Goal: Information Seeking & Learning: Learn about a topic

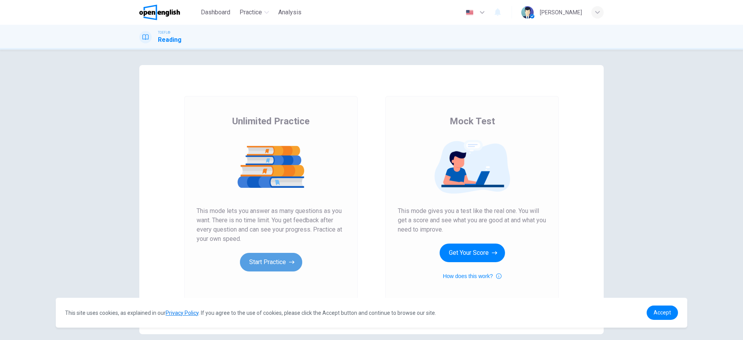
click at [281, 256] on button "Start Practice" at bounding box center [271, 262] width 62 height 19
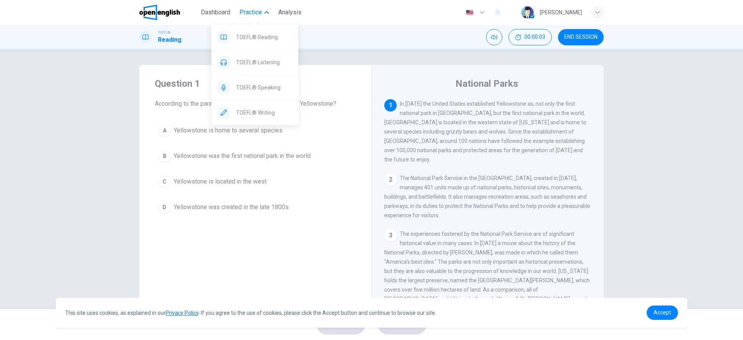
click at [250, 11] on span "Practice" at bounding box center [250, 12] width 22 height 9
click at [263, 67] on span "TOEFL® Listening" at bounding box center [264, 62] width 56 height 9
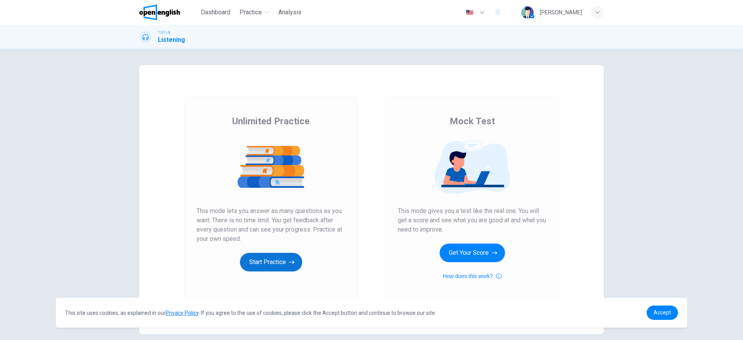
click at [262, 268] on button "Start Practice" at bounding box center [271, 262] width 62 height 19
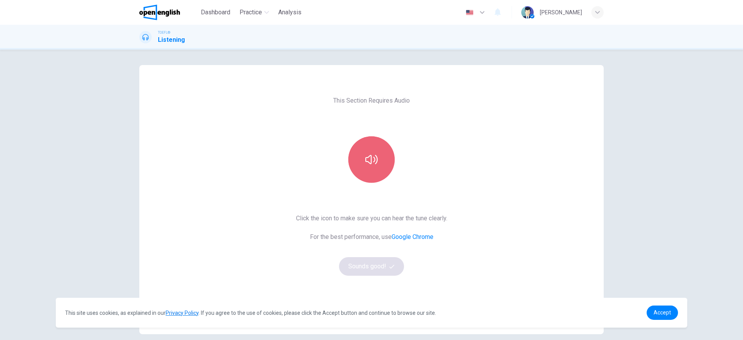
click at [373, 152] on button "button" at bounding box center [371, 159] width 46 height 46
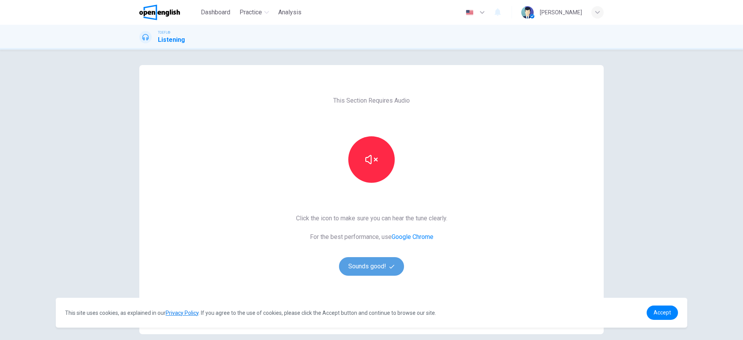
click at [344, 261] on button "Sounds good!" at bounding box center [371, 266] width 65 height 19
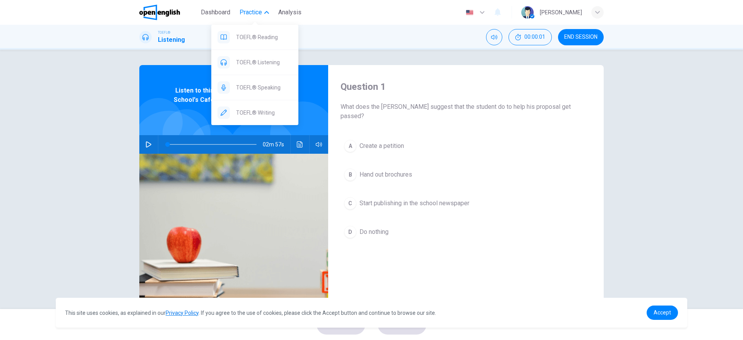
click at [250, 7] on button "Practice" at bounding box center [254, 12] width 36 height 14
click at [263, 87] on span "TOEFL® Speaking" at bounding box center [264, 87] width 56 height 9
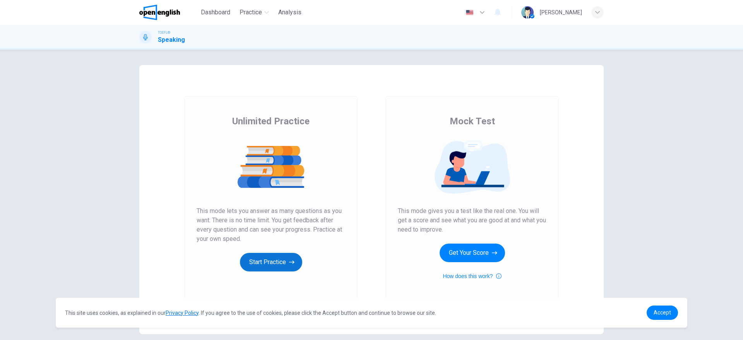
click at [256, 262] on button "Start Practice" at bounding box center [271, 262] width 62 height 19
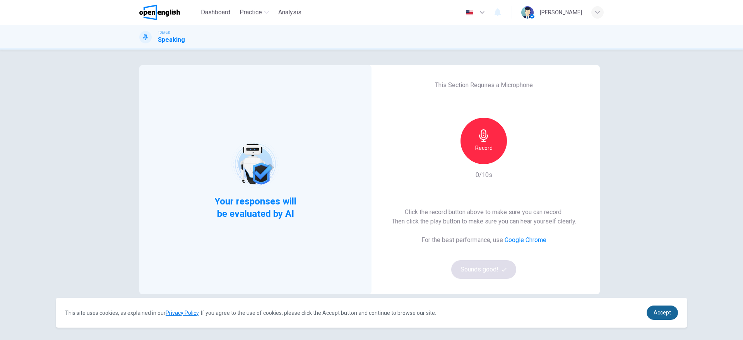
click at [672, 317] on link "Accept" at bounding box center [661, 312] width 31 height 14
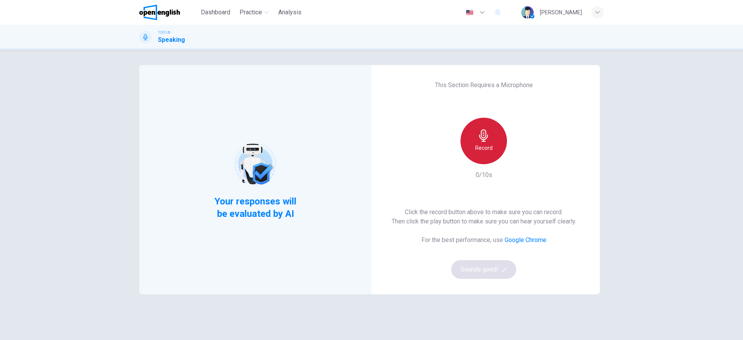
click at [477, 134] on icon "button" at bounding box center [483, 135] width 12 height 12
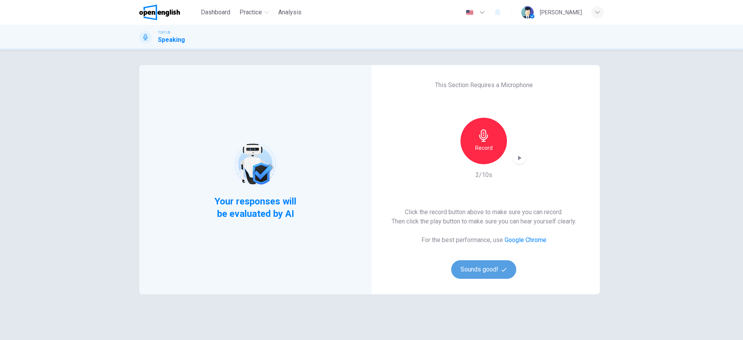
click at [480, 271] on button "Sounds good!" at bounding box center [483, 269] width 65 height 19
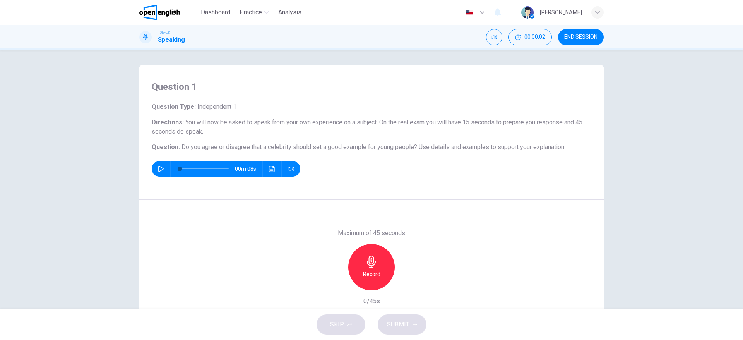
click at [576, 42] on button "END SESSION" at bounding box center [581, 37] width 46 height 16
